Goal: Task Accomplishment & Management: Manage account settings

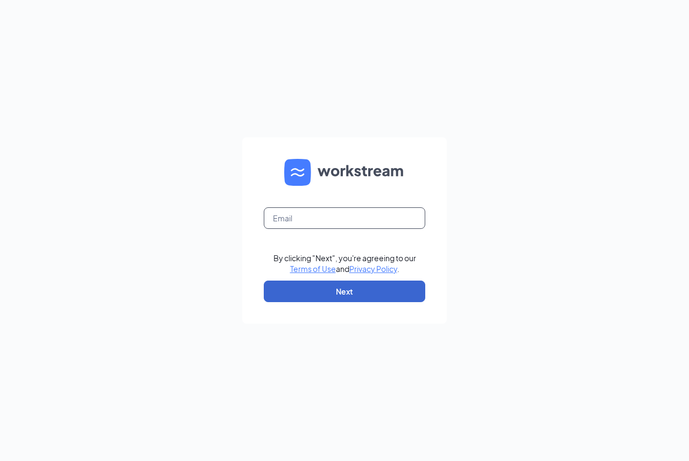
type input "[EMAIL_ADDRESS][DOMAIN_NAME]"
click at [383, 291] on button "Next" at bounding box center [345, 291] width 162 height 22
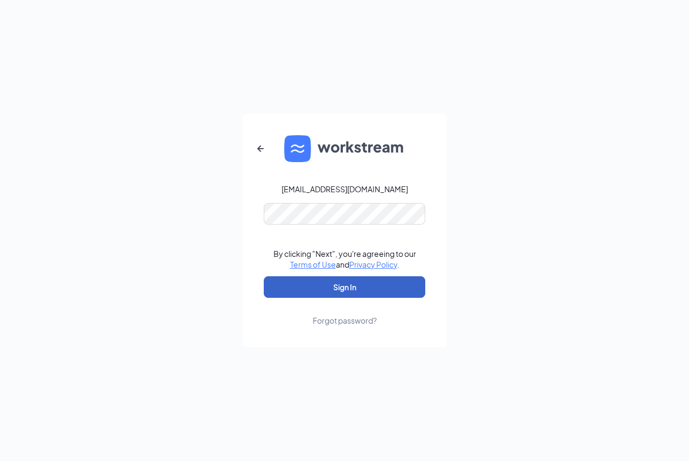
click at [352, 292] on button "Sign In" at bounding box center [345, 287] width 162 height 22
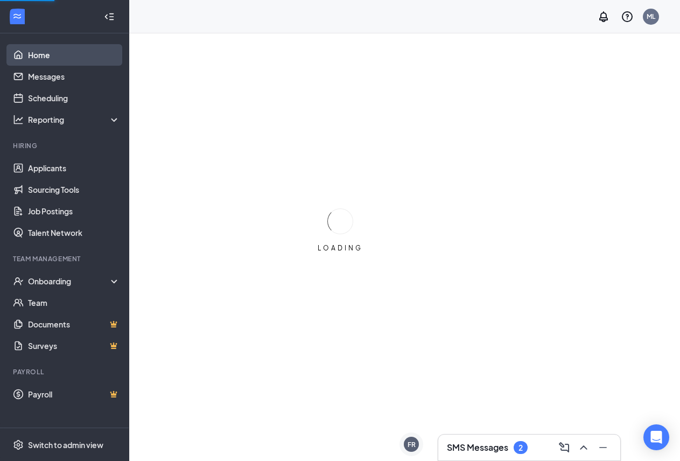
click at [41, 55] on link "Home" at bounding box center [74, 55] width 92 height 22
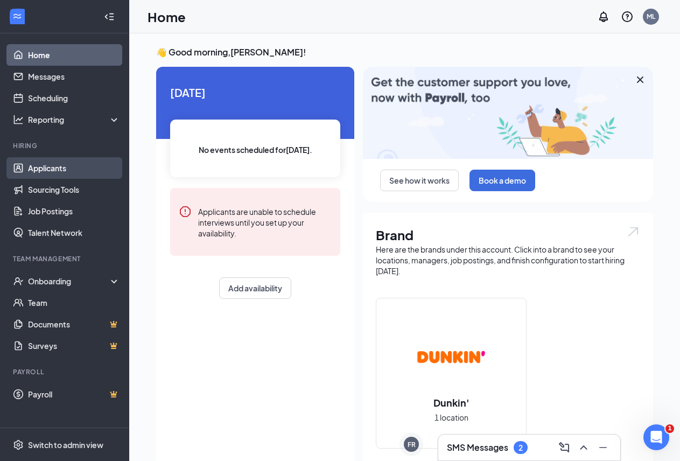
click at [44, 168] on link "Applicants" at bounding box center [74, 168] width 92 height 22
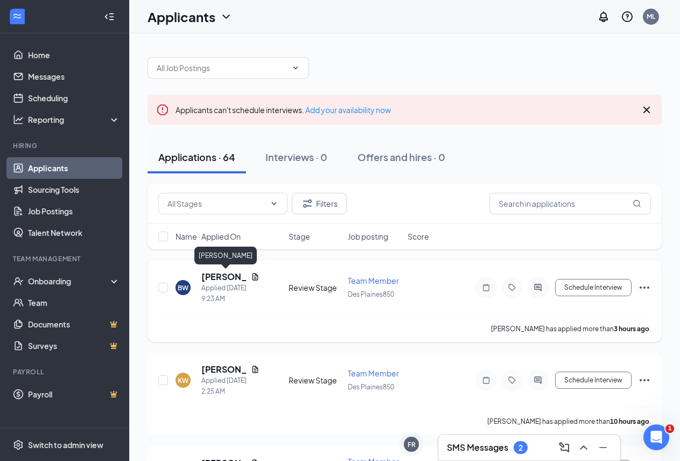
click at [216, 273] on h5 "[PERSON_NAME]" at bounding box center [223, 277] width 45 height 12
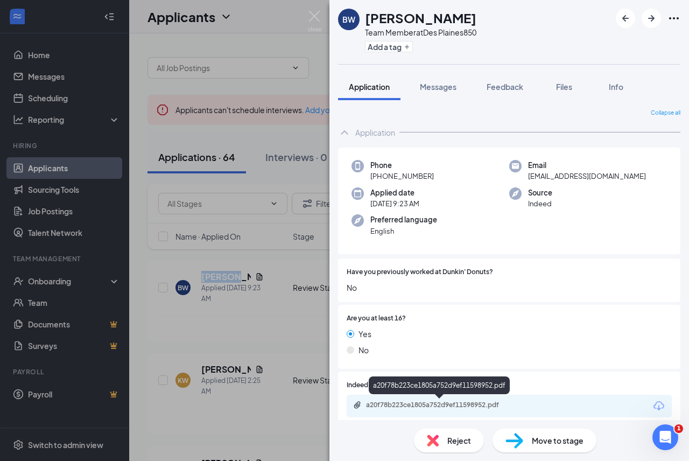
click at [427, 405] on div "a20f78b223ce1805a752d9ef11598952.pdf" at bounding box center [441, 405] width 151 height 9
click at [308, 19] on img at bounding box center [314, 21] width 13 height 21
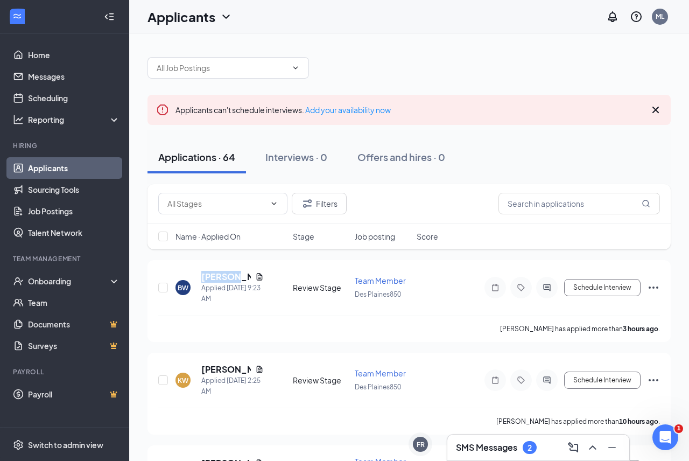
click at [314, 20] on div "Applicants ML" at bounding box center [409, 16] width 560 height 33
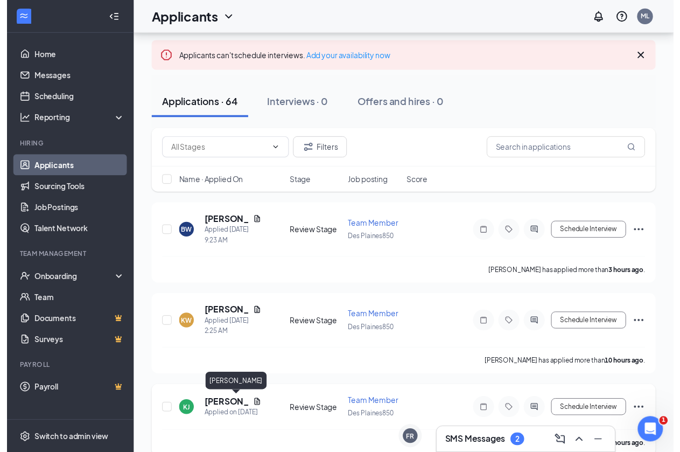
scroll to position [108, 0]
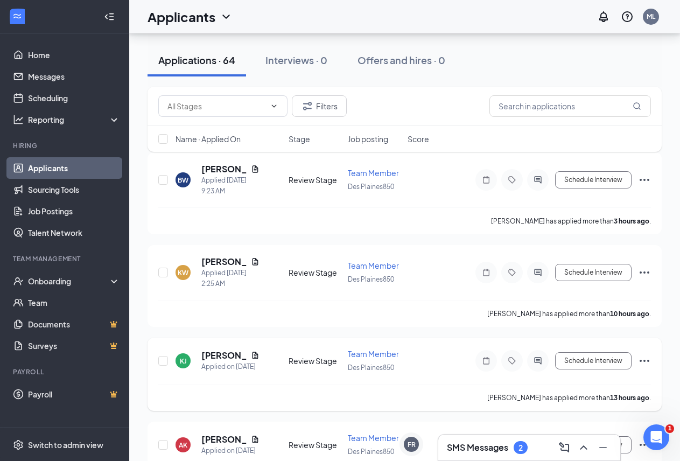
click at [243, 356] on div "[PERSON_NAME]" at bounding box center [230, 355] width 58 height 12
click at [254, 354] on div "[PERSON_NAME]" at bounding box center [230, 355] width 58 height 12
click at [251, 355] on icon "Document" at bounding box center [255, 355] width 9 height 9
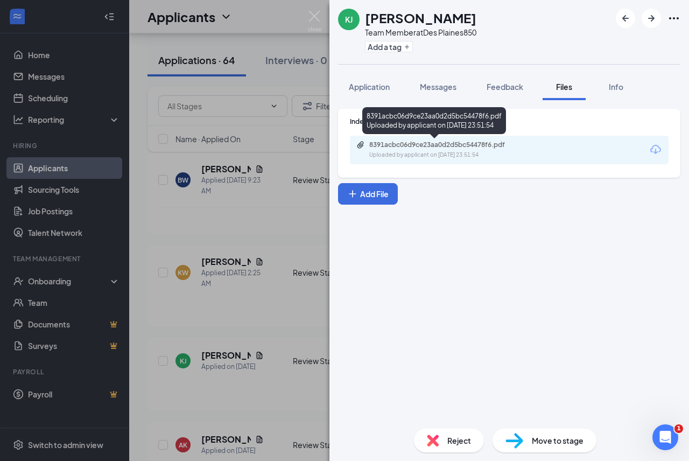
click at [420, 146] on div "8391acbc06d9ce23aa0d2d5bc54478f6.pdf" at bounding box center [444, 145] width 151 height 9
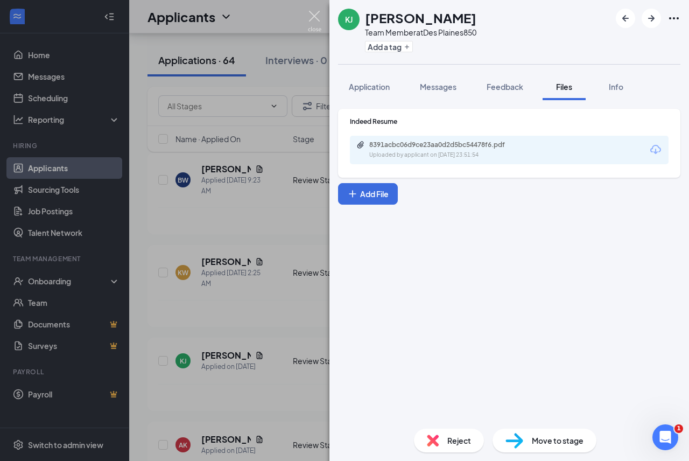
click at [313, 13] on img at bounding box center [314, 21] width 13 height 21
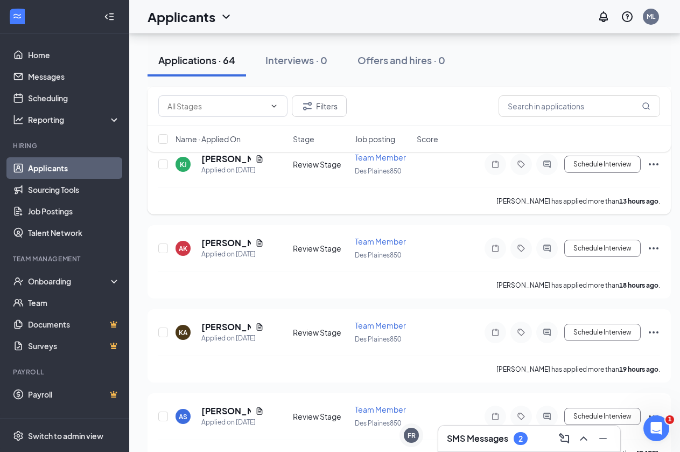
scroll to position [323, 0]
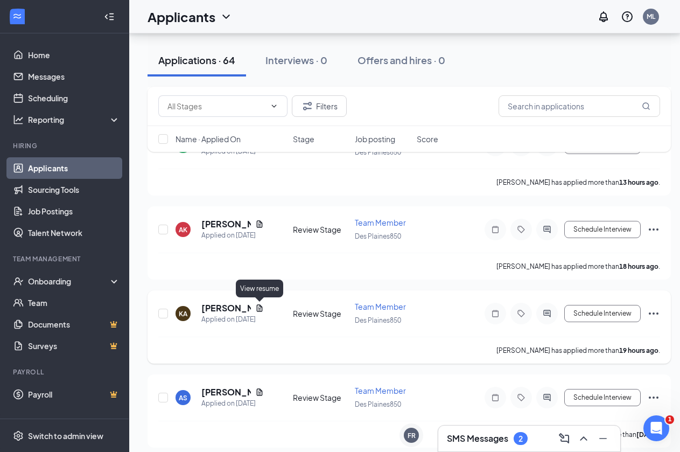
click at [255, 307] on icon "Document" at bounding box center [259, 308] width 9 height 9
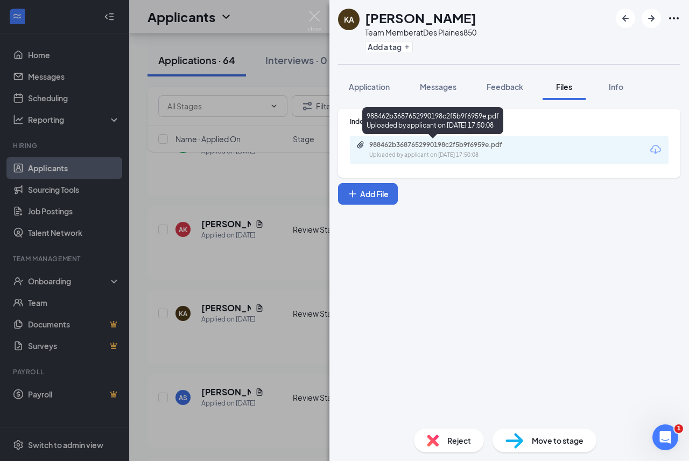
click at [418, 149] on div "988462b3687652990198c2f5b9f6959e.pdf" at bounding box center [444, 145] width 151 height 9
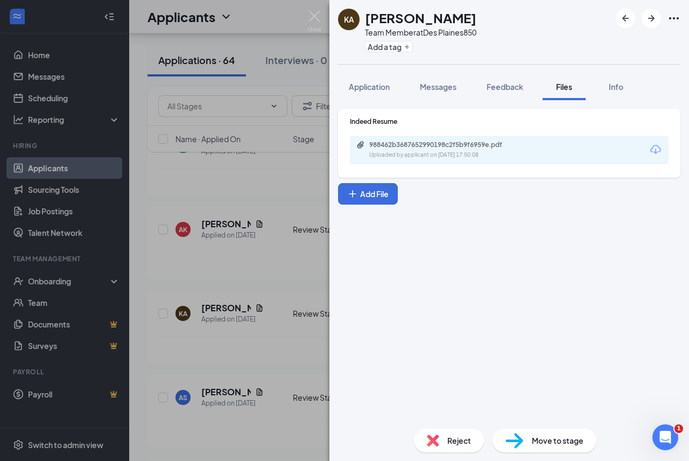
click at [308, 15] on img at bounding box center [314, 21] width 13 height 21
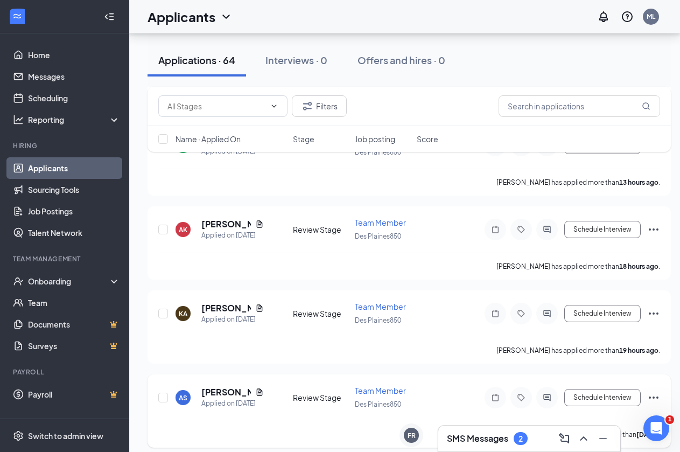
scroll to position [377, 0]
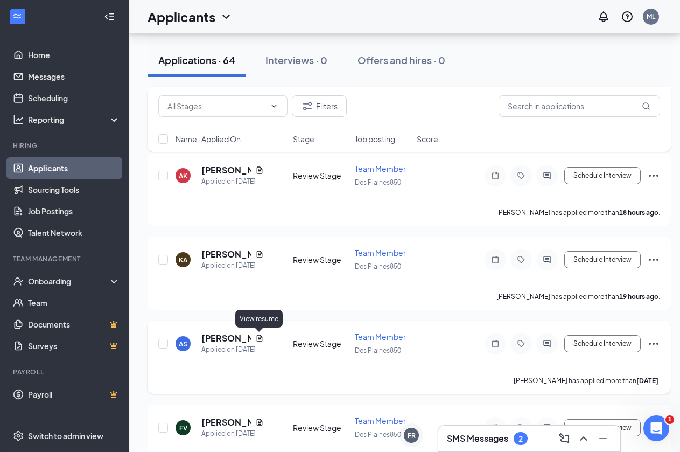
click at [258, 338] on icon "Document" at bounding box center [259, 338] width 9 height 9
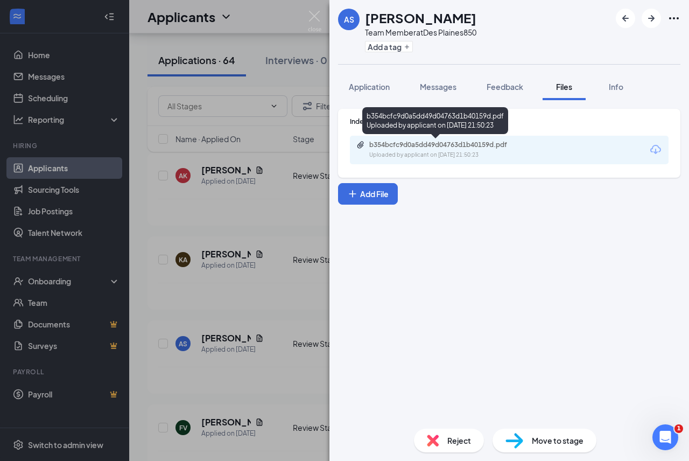
click at [420, 146] on div "b354bcfc9d0a5dd49d04763d1b40159d.pdf" at bounding box center [444, 145] width 151 height 9
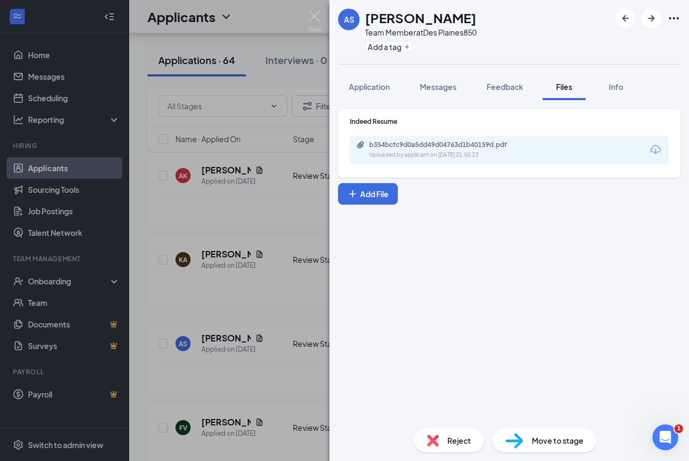
click at [308, 8] on div "AS [PERSON_NAME] Team Member at [GEOGRAPHIC_DATA] Add a tag Application Message…" at bounding box center [344, 230] width 689 height 461
click at [311, 12] on img at bounding box center [314, 21] width 13 height 21
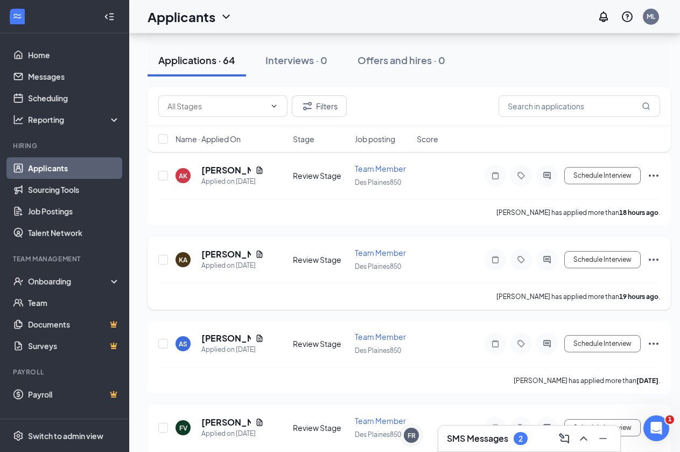
scroll to position [431, 0]
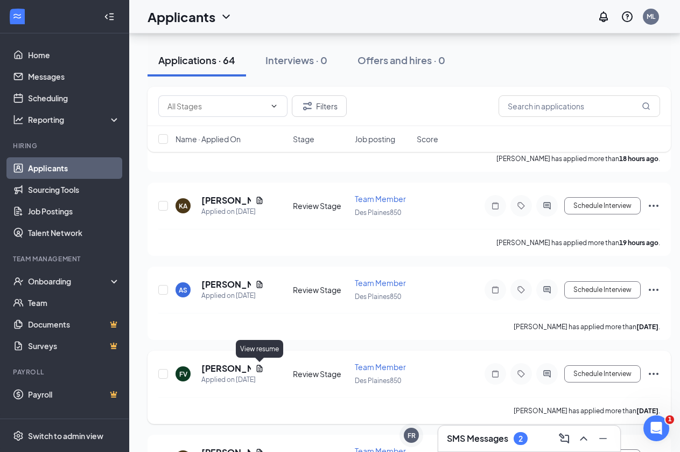
click at [256, 369] on icon "Document" at bounding box center [259, 368] width 9 height 9
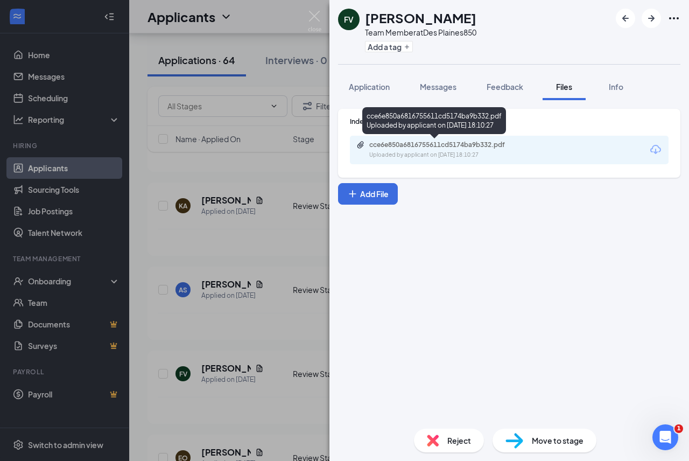
click at [417, 144] on div "cce6e850a6816755611cd5174ba9b332.pdf" at bounding box center [444, 145] width 151 height 9
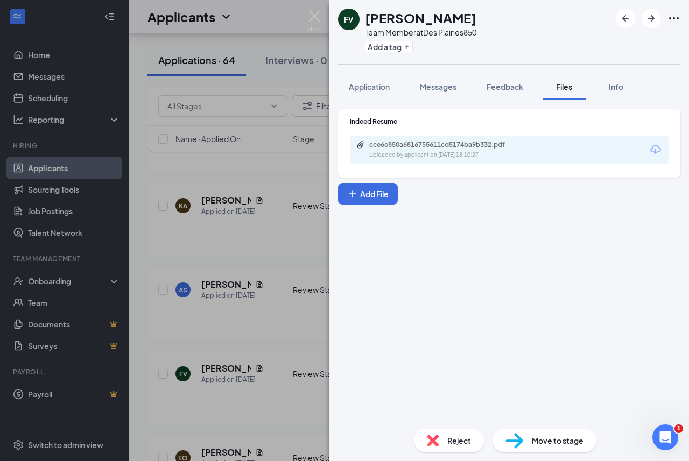
click at [312, 12] on img at bounding box center [314, 21] width 13 height 21
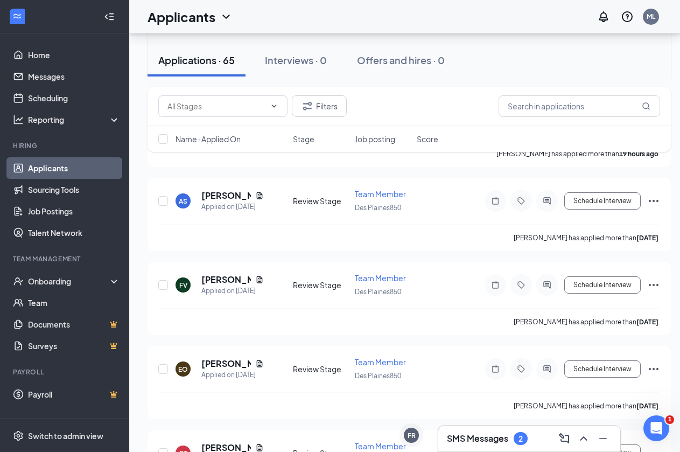
scroll to position [646, 0]
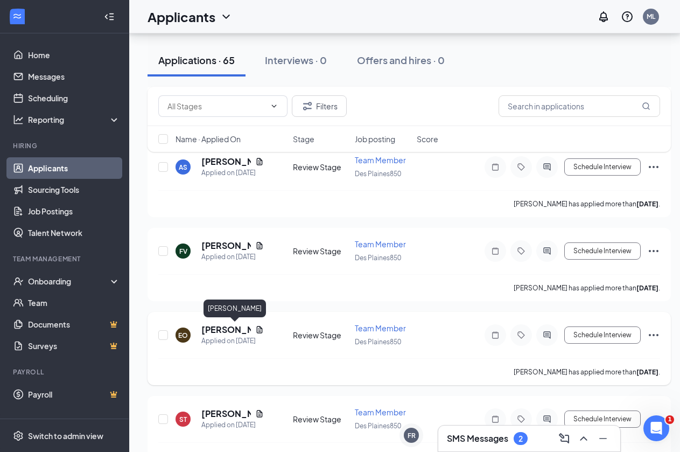
click at [228, 333] on h5 "[PERSON_NAME]" at bounding box center [226, 330] width 50 height 12
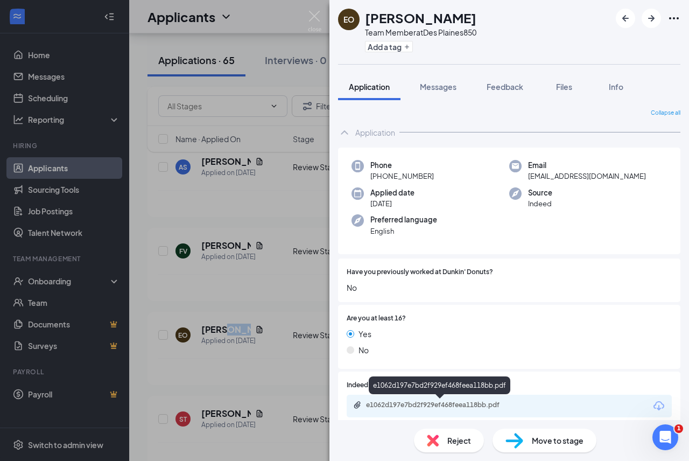
click at [420, 401] on div "e1062d197e7bd2f929ef468feea118bb.pdf" at bounding box center [441, 405] width 151 height 9
click at [310, 17] on img at bounding box center [314, 21] width 13 height 21
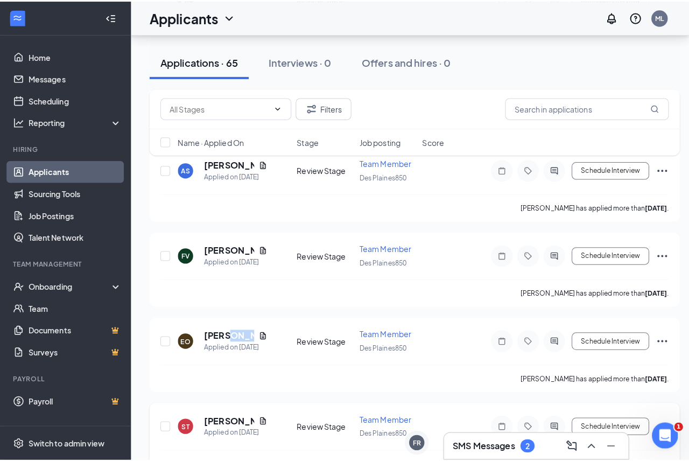
scroll to position [700, 0]
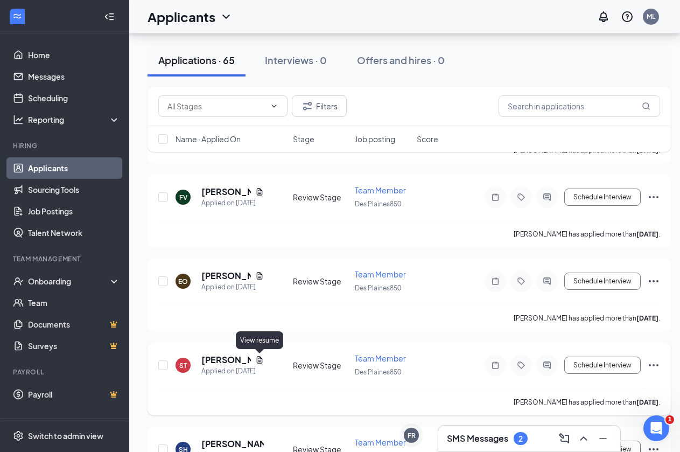
click at [256, 359] on icon "Document" at bounding box center [259, 359] width 9 height 9
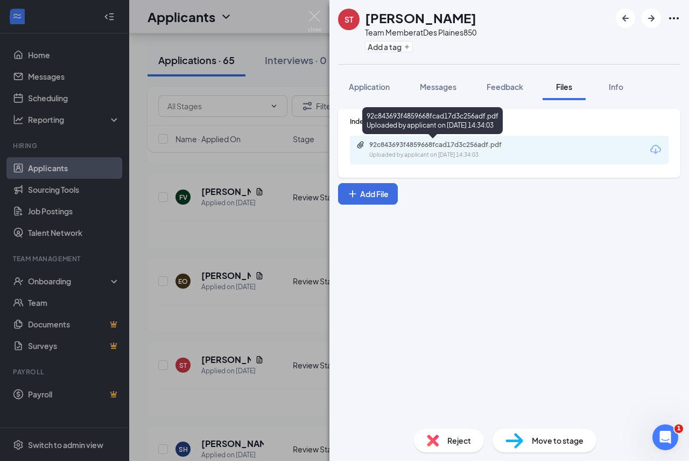
click at [422, 148] on div "92c843693f4859668fcad17d3c256adf.pdf" at bounding box center [444, 145] width 151 height 9
